Goal: Transaction & Acquisition: Subscribe to service/newsletter

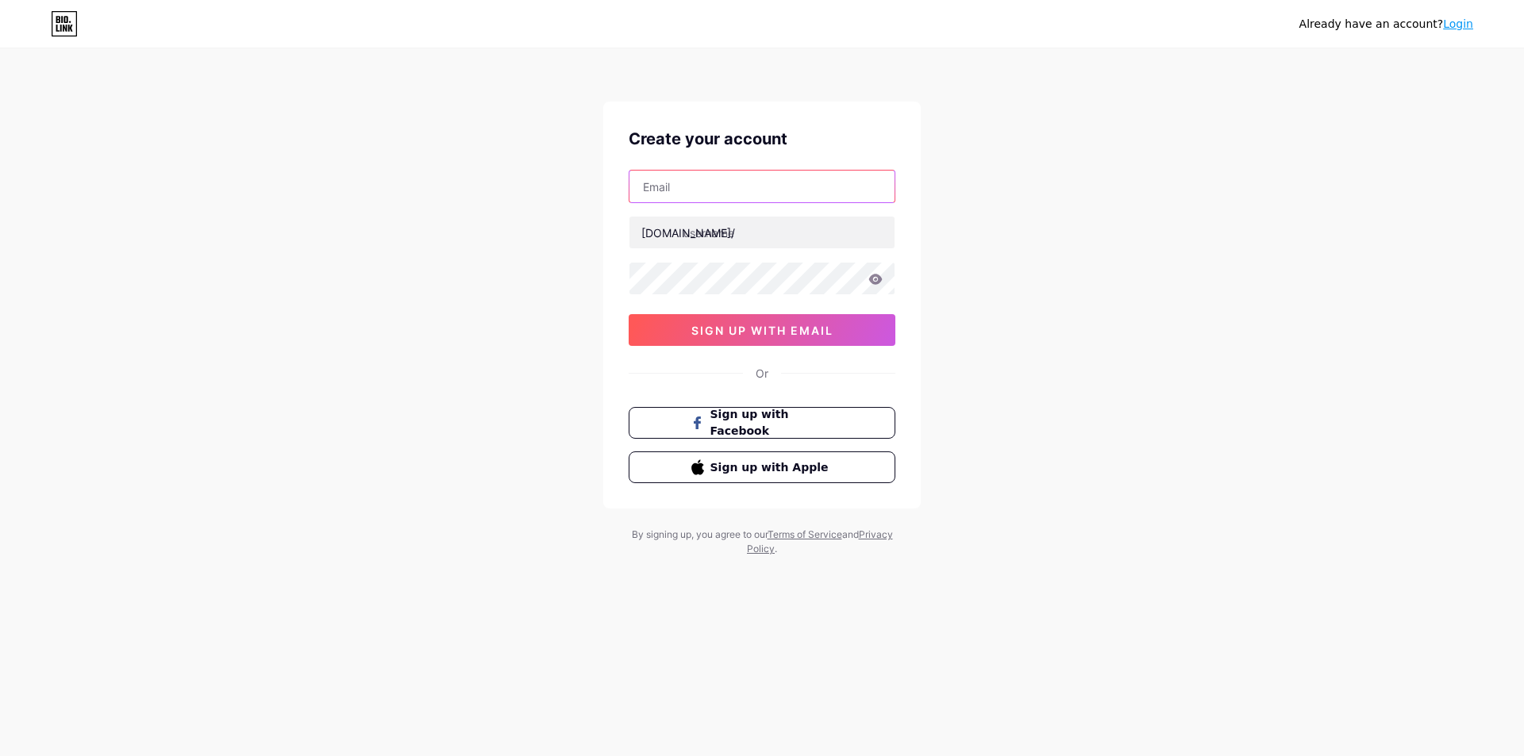
click at [693, 190] on input "text" at bounding box center [761, 187] width 265 height 32
type input "[EMAIL_ADDRESS][DOMAIN_NAME]"
click at [729, 236] on input "text" at bounding box center [761, 233] width 265 height 32
type input "lemax"
click at [734, 310] on div "[EMAIL_ADDRESS][DOMAIN_NAME] [DOMAIN_NAME]/ lemax 03AFcWeA6PuVQosQOtRz5hkbT2-yj…" at bounding box center [762, 258] width 267 height 176
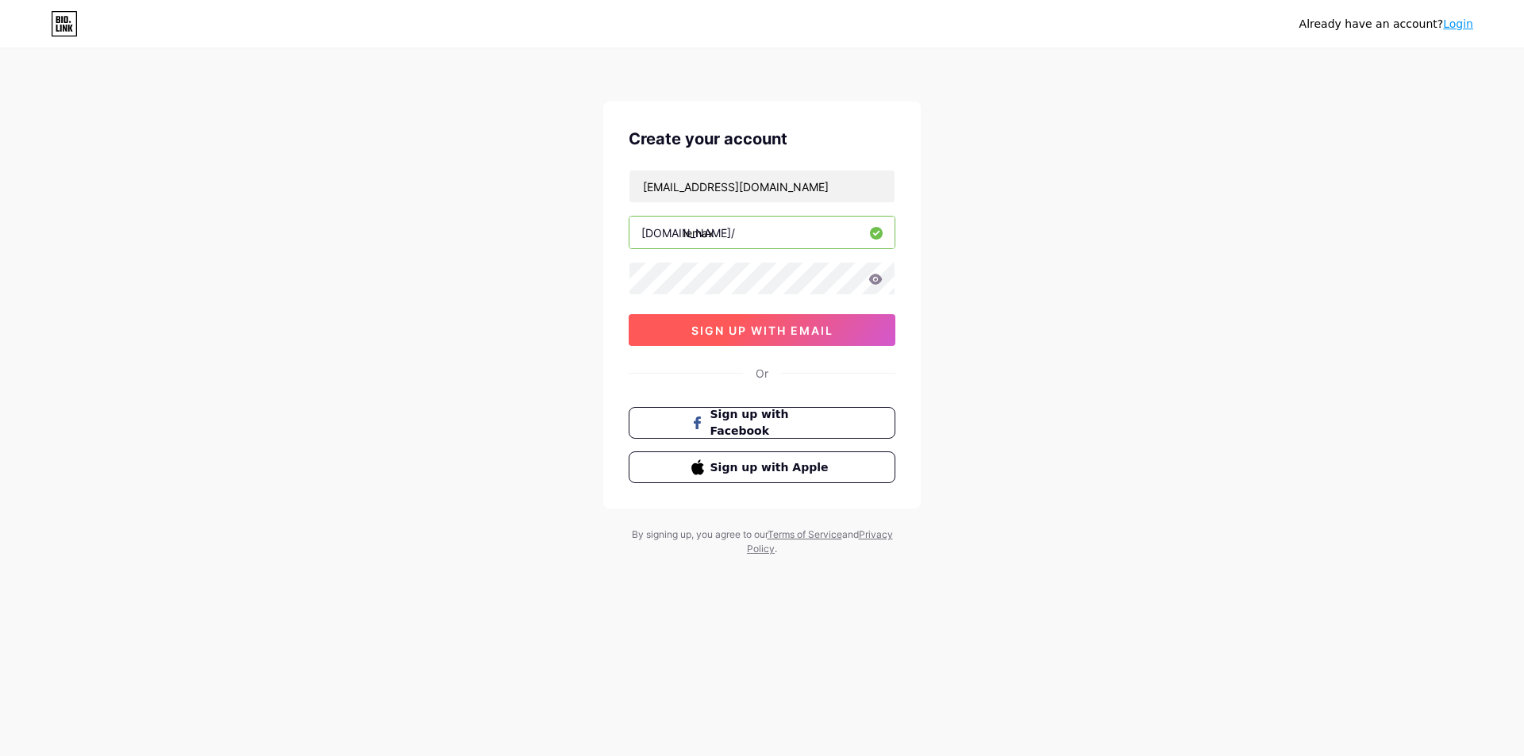
click at [832, 331] on span "sign up with email" at bounding box center [762, 330] width 142 height 13
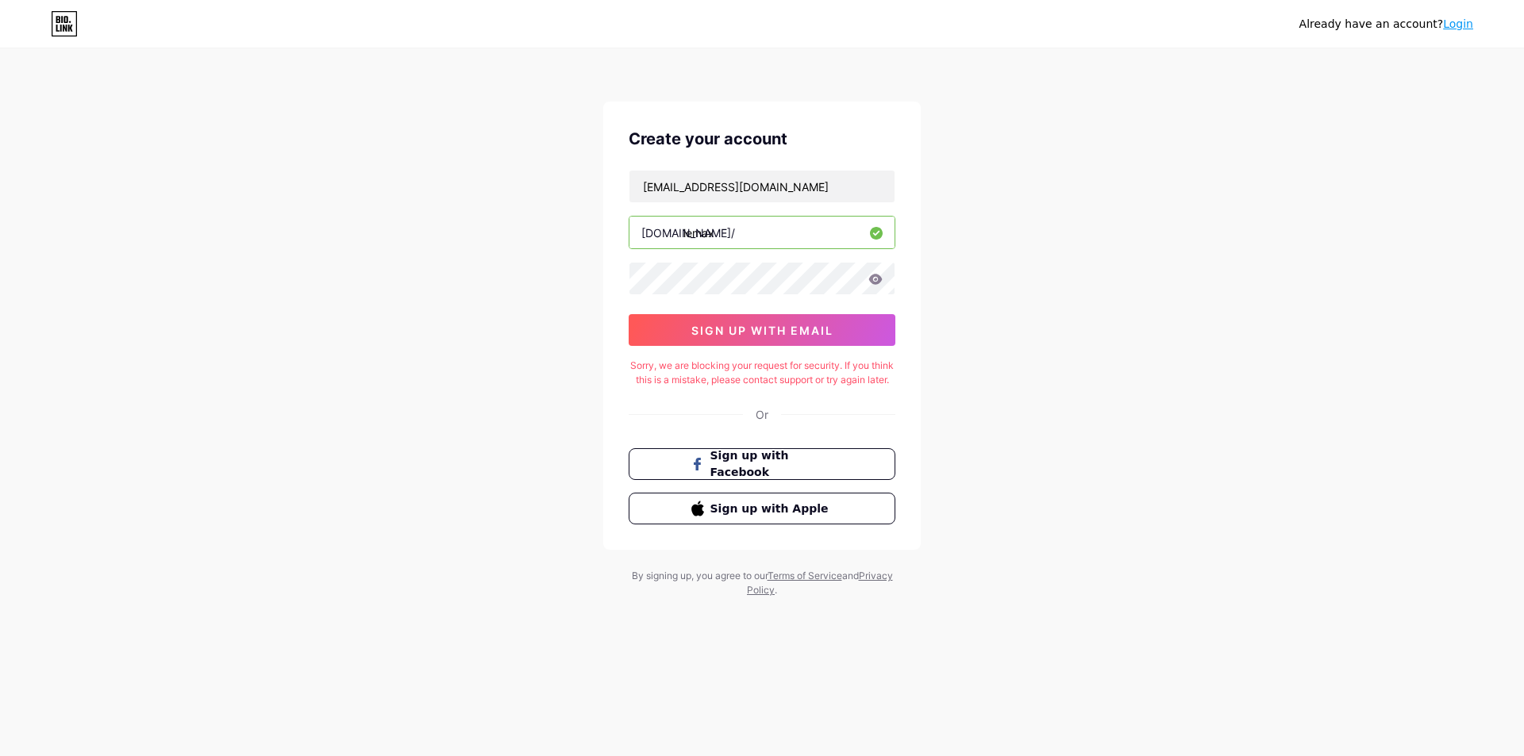
click at [741, 234] on input "lemax" at bounding box center [761, 233] width 265 height 32
click at [909, 323] on div "Create your account [EMAIL_ADDRESS][DOMAIN_NAME] [DOMAIN_NAME]/ lemax 03AFcWeA6…" at bounding box center [761, 326] width 317 height 448
click at [796, 328] on span "sign up with email" at bounding box center [762, 330] width 142 height 13
